Goal: Information Seeking & Learning: Understand process/instructions

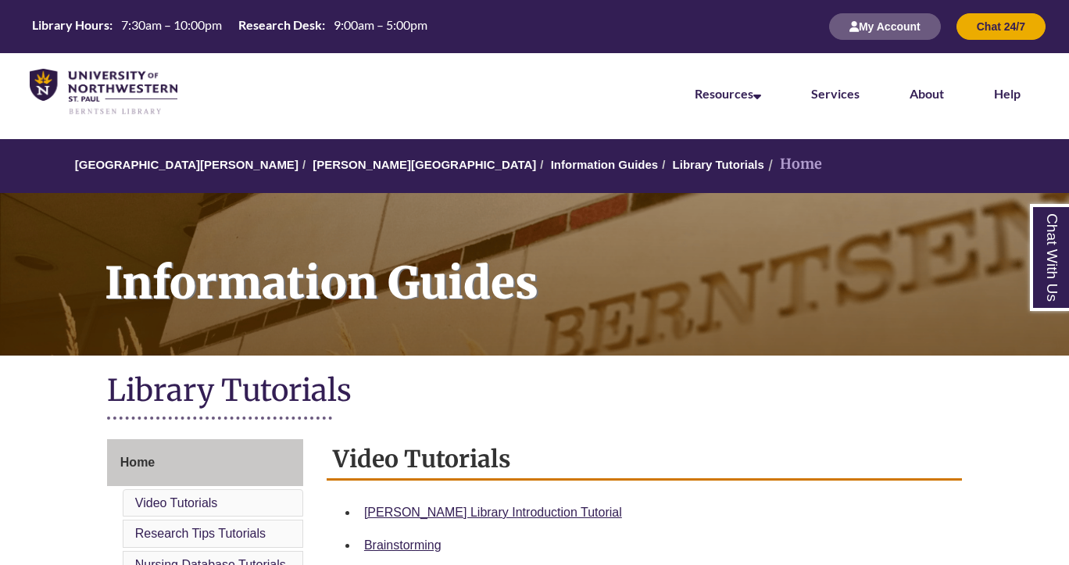
click at [666, 423] on div "Library Tutorials" at bounding box center [534, 401] width 855 height 60
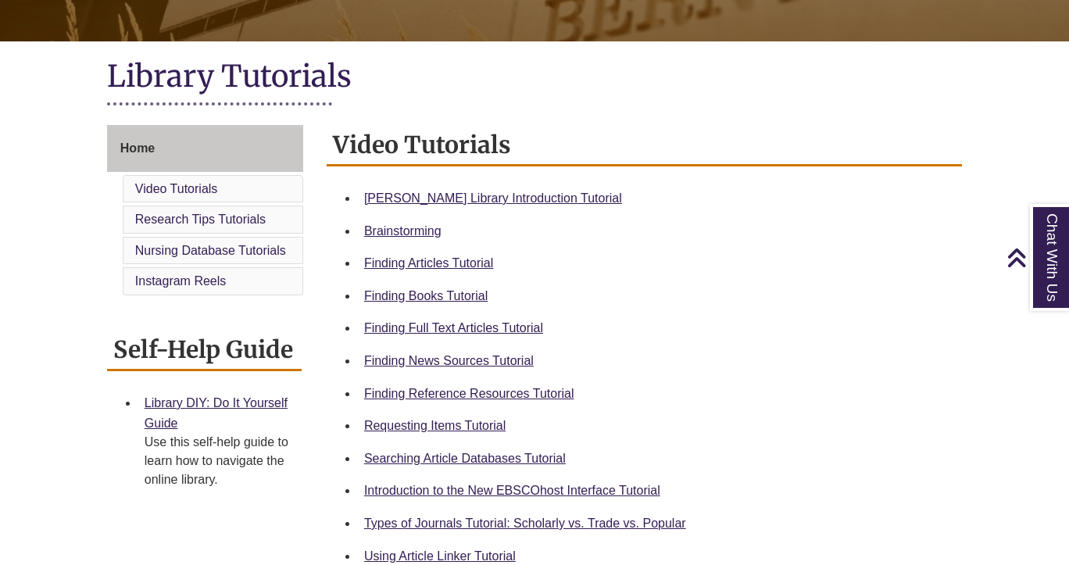
scroll to position [281, 0]
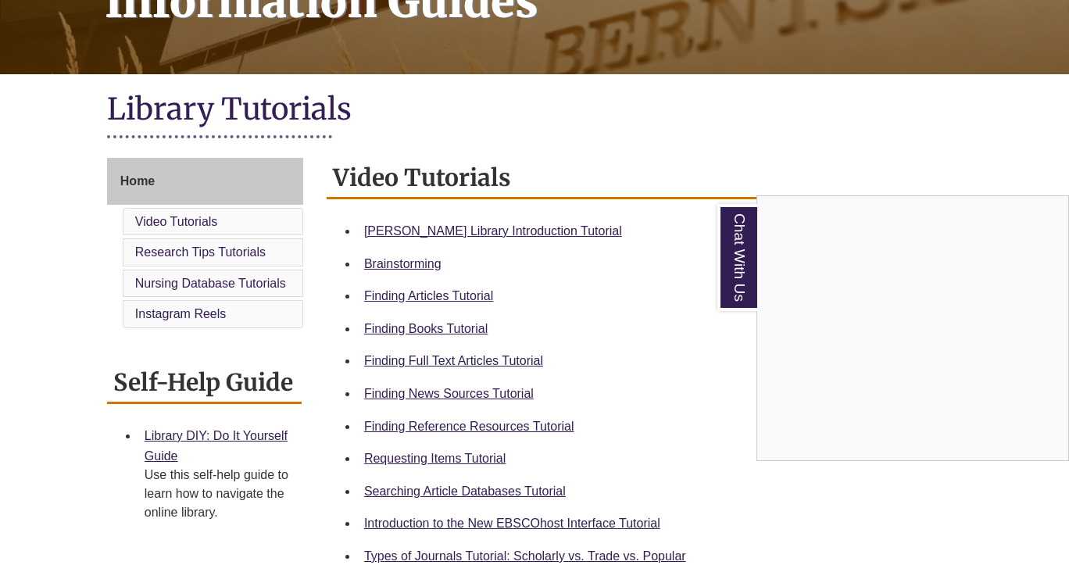
click at [456, 322] on div "Chat With Us" at bounding box center [534, 282] width 1069 height 565
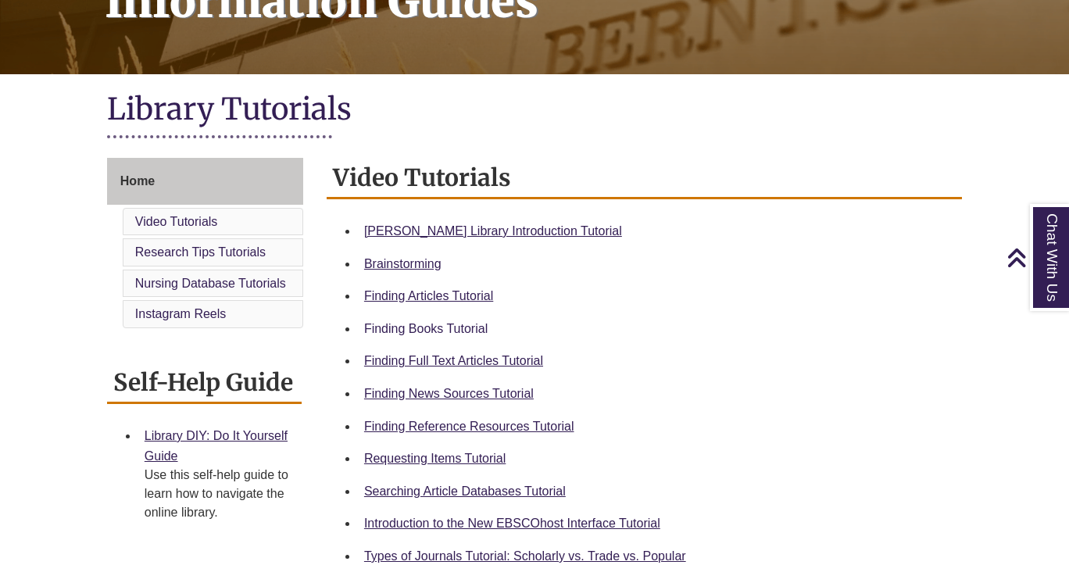
click at [458, 322] on link "Finding Books Tutorial" at bounding box center [425, 328] width 123 height 13
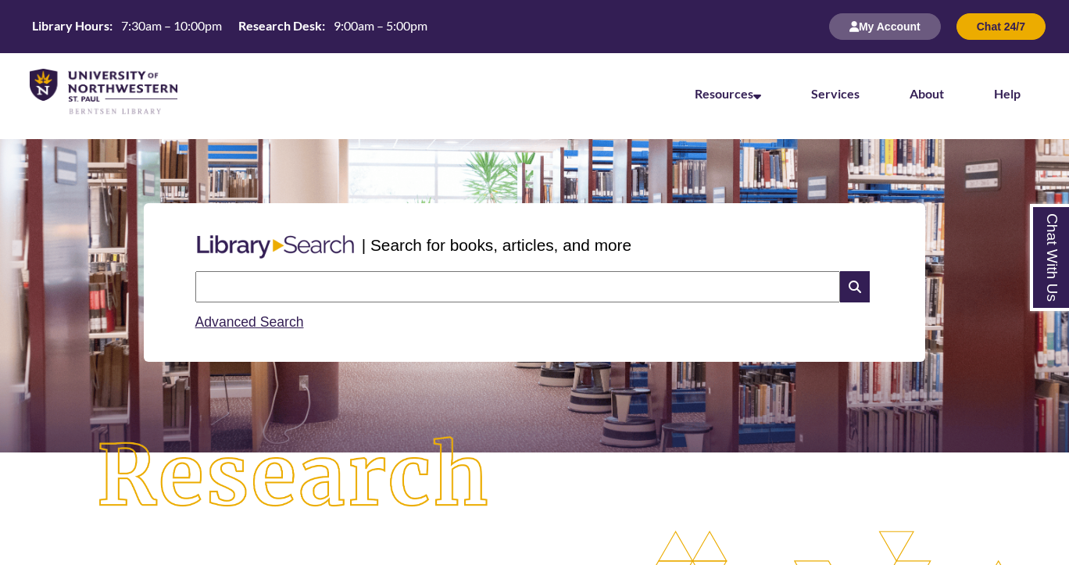
click at [326, 290] on input "text" at bounding box center [517, 286] width 645 height 31
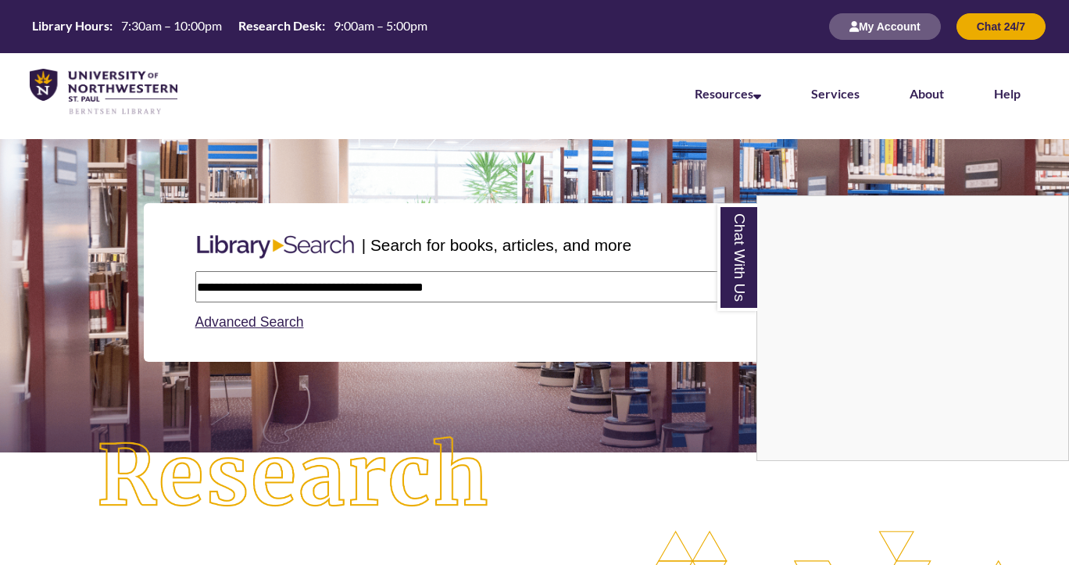
click at [520, 282] on div "Chat With Us" at bounding box center [534, 282] width 1069 height 565
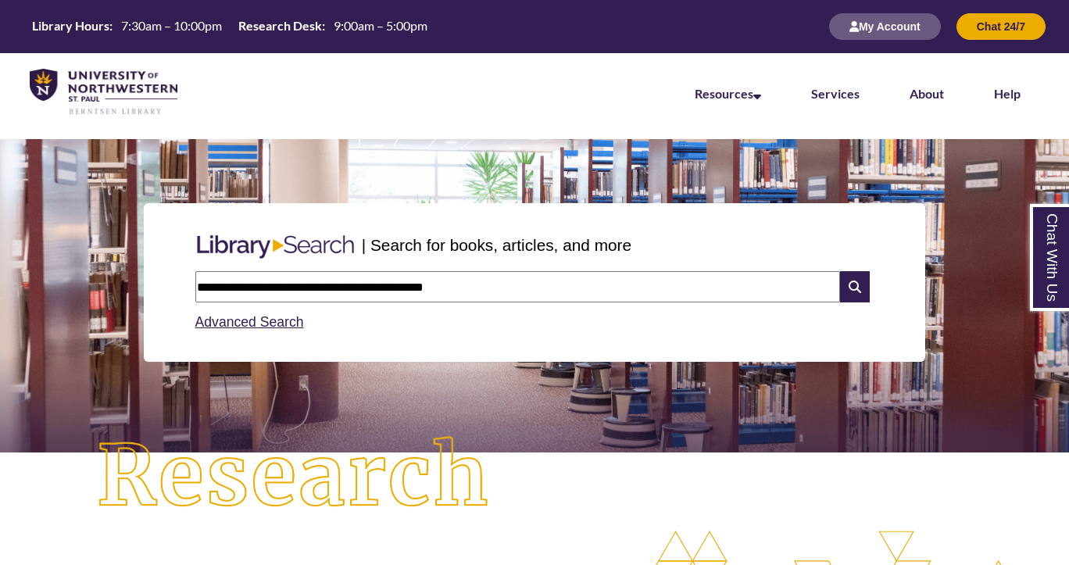
click at [378, 288] on input "**********" at bounding box center [517, 286] width 645 height 31
type input "**********"
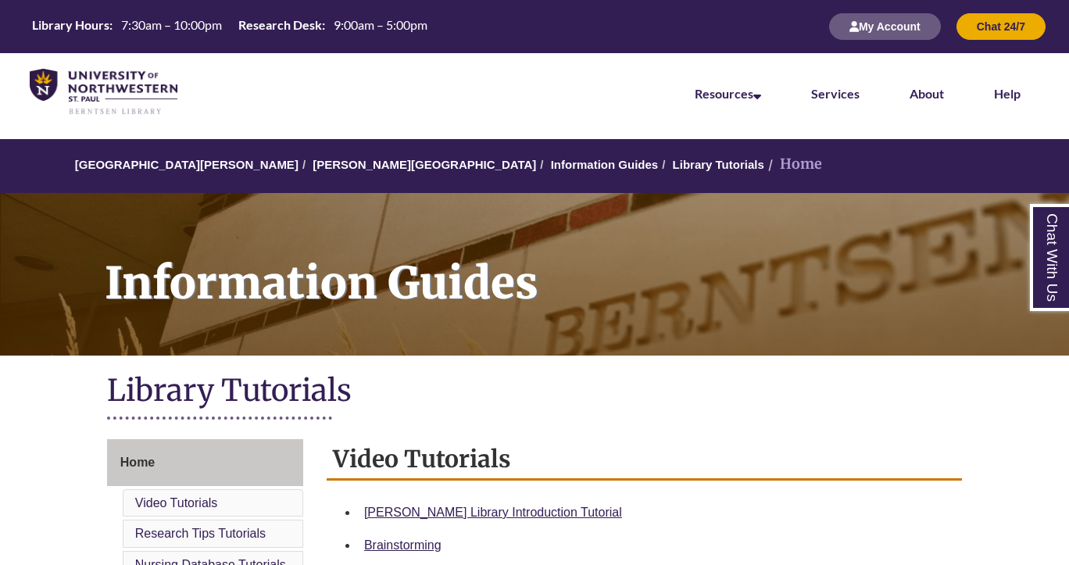
click at [694, 385] on h1 "Library Tutorials" at bounding box center [534, 391] width 855 height 41
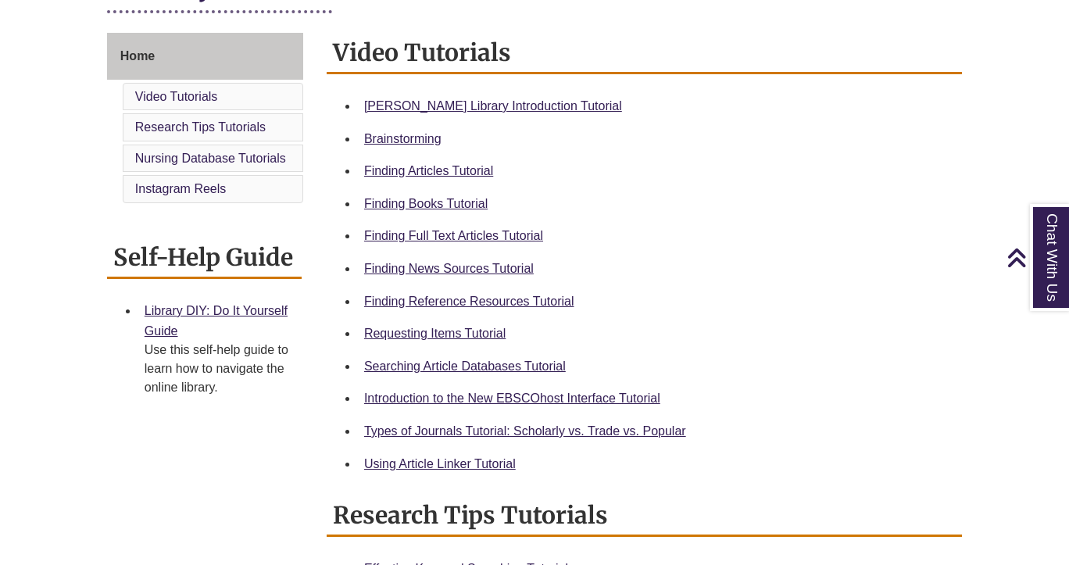
scroll to position [437, 0]
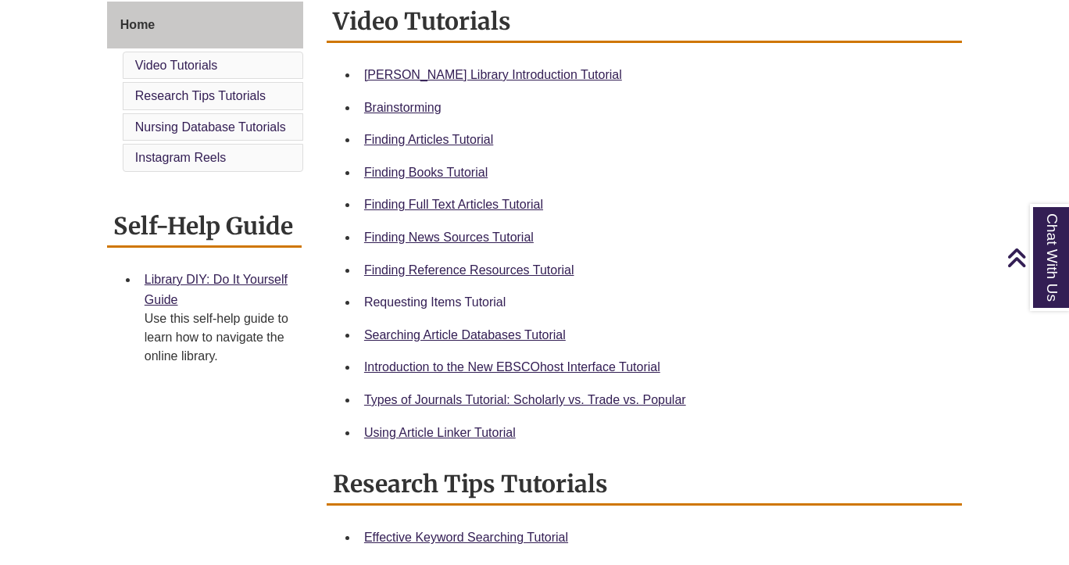
click at [452, 298] on link "Requesting Items Tutorial" at bounding box center [434, 301] width 141 height 13
